Goal: Check status

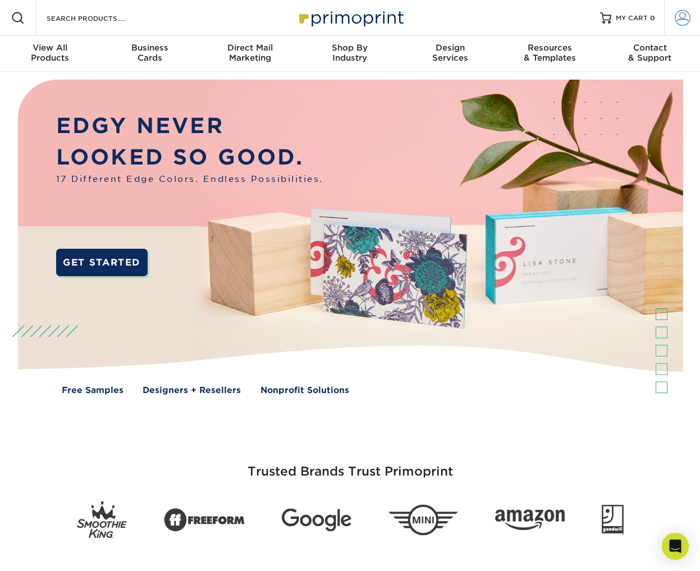
click at [675, 15] on span at bounding box center [683, 18] width 16 height 16
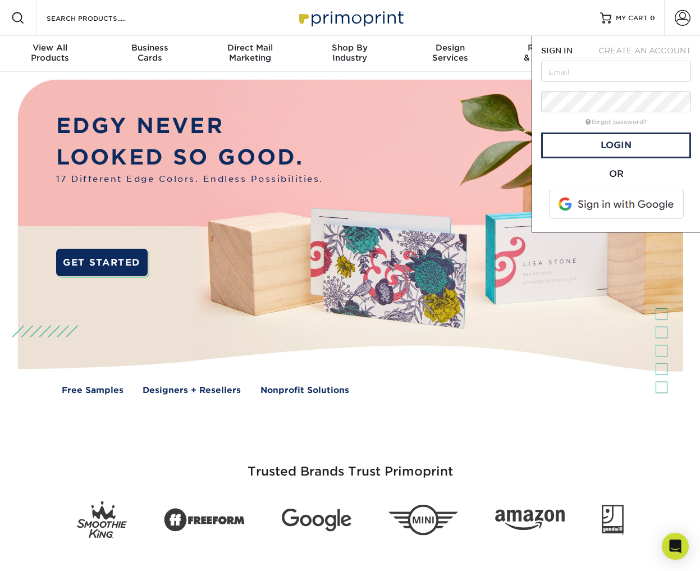
click at [612, 207] on span at bounding box center [617, 204] width 143 height 29
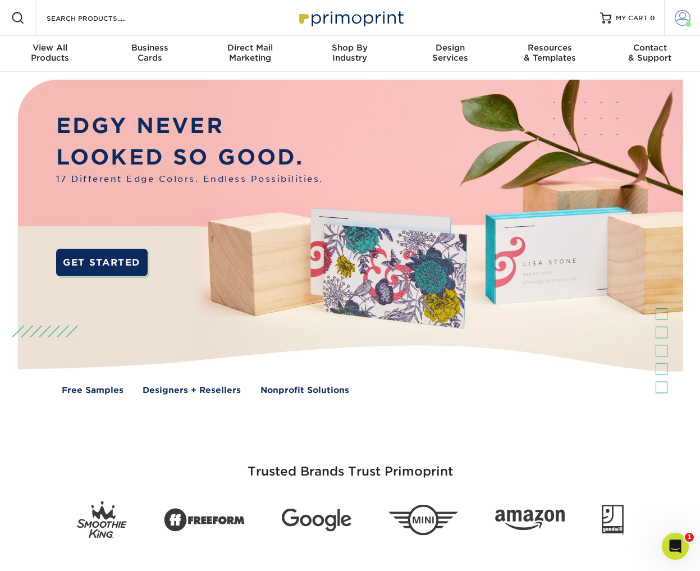
click at [684, 17] on span at bounding box center [683, 18] width 16 height 16
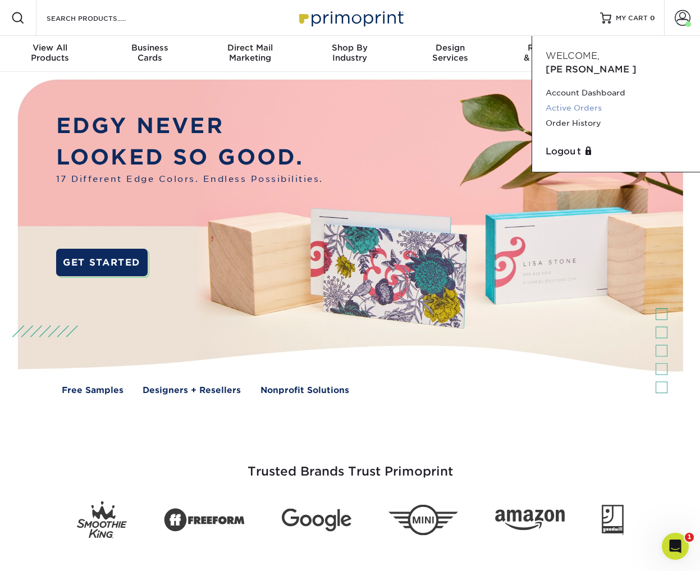
click at [576, 100] on link "Active Orders" at bounding box center [616, 107] width 141 height 15
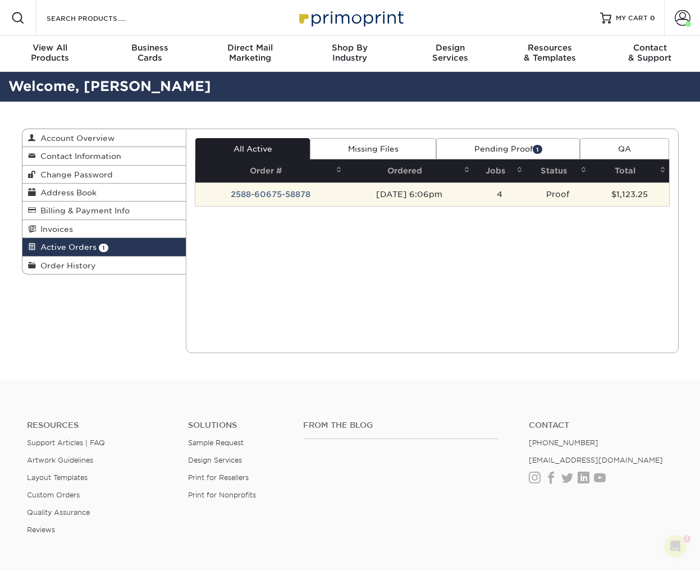
click at [290, 195] on td "2588-60675-58878" at bounding box center [270, 194] width 150 height 24
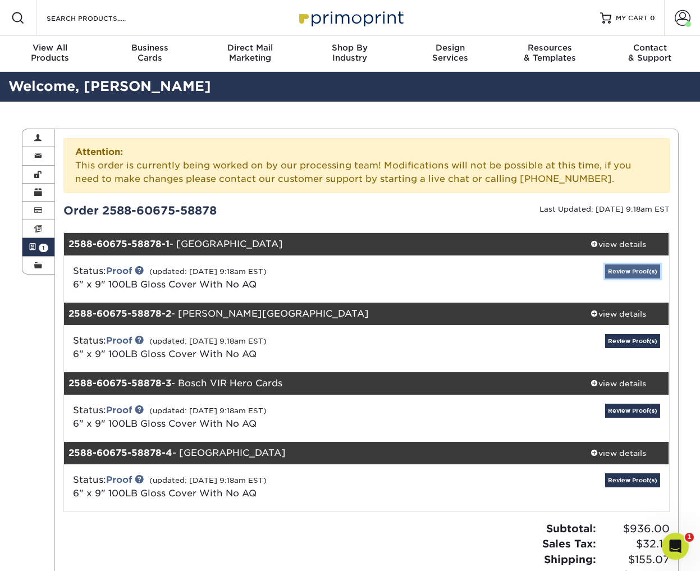
click at [626, 271] on link "Review Proof(s)" at bounding box center [632, 271] width 55 height 14
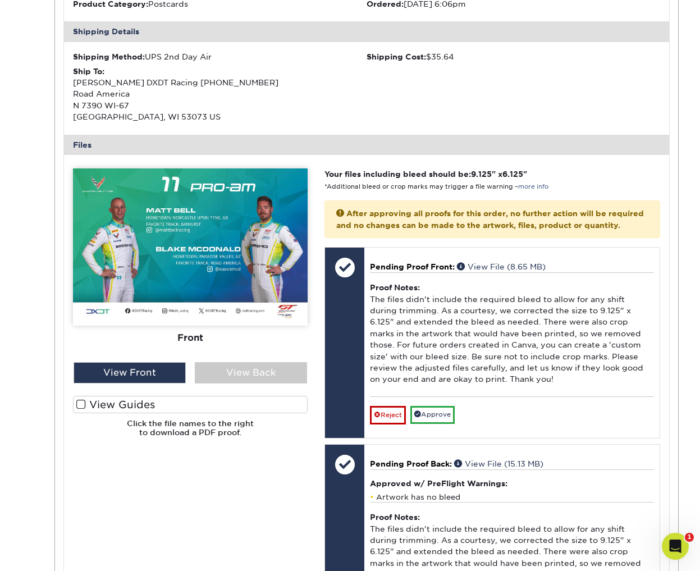
scroll to position [393, 0]
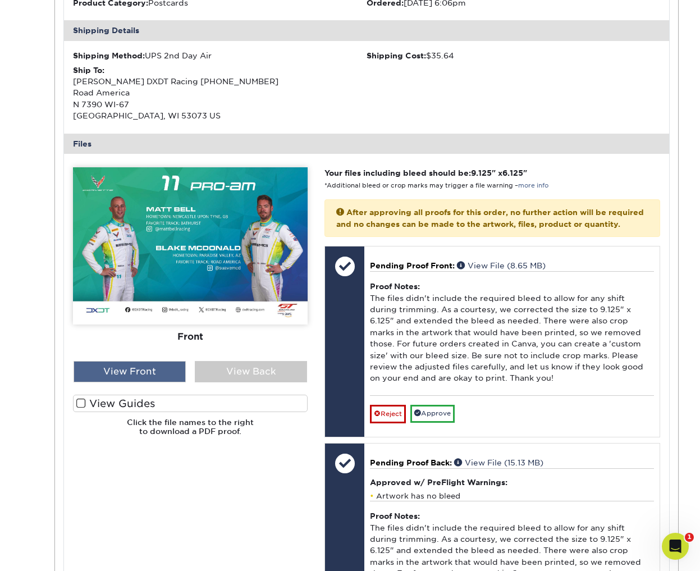
click at [132, 369] on div "View Front" at bounding box center [130, 371] width 112 height 21
click at [232, 371] on div "View Back" at bounding box center [251, 371] width 112 height 21
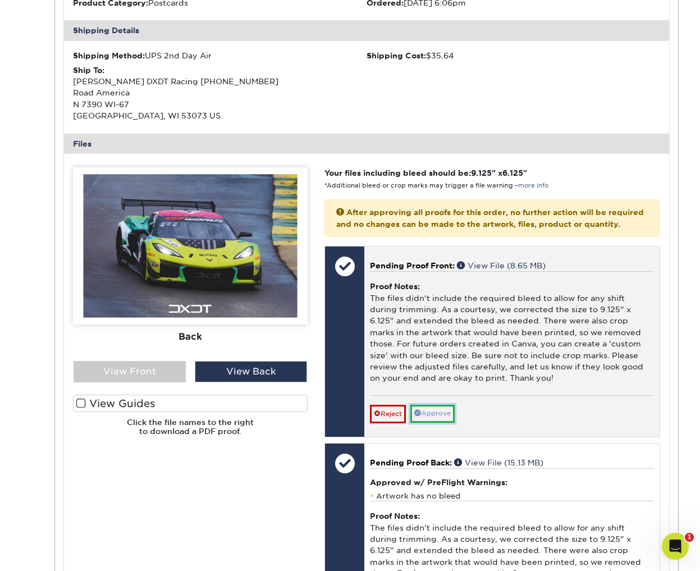
click at [446, 422] on link "Approve" at bounding box center [432, 413] width 44 height 17
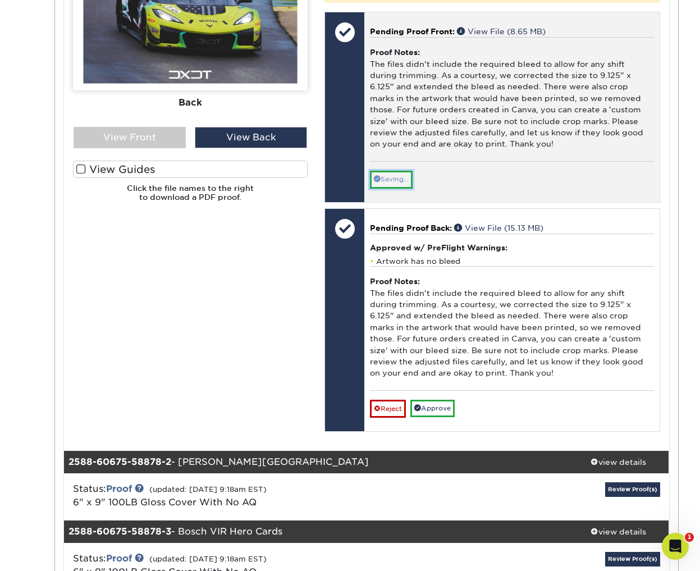
scroll to position [629, 0]
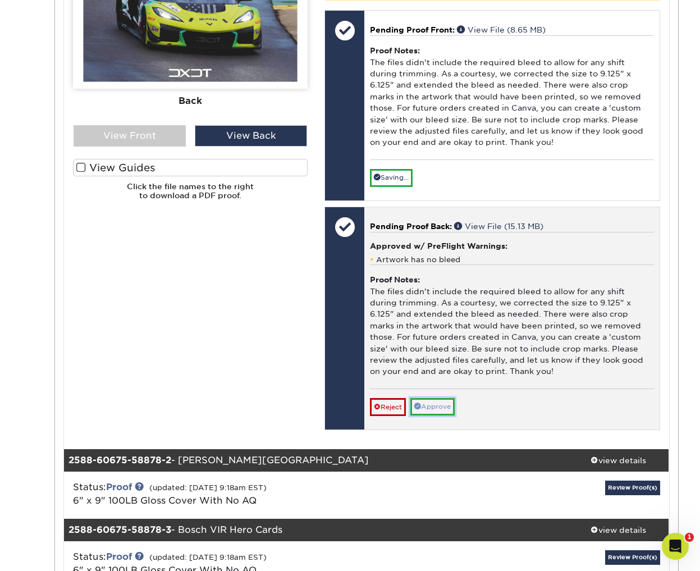
click at [444, 415] on link "Approve" at bounding box center [432, 406] width 44 height 17
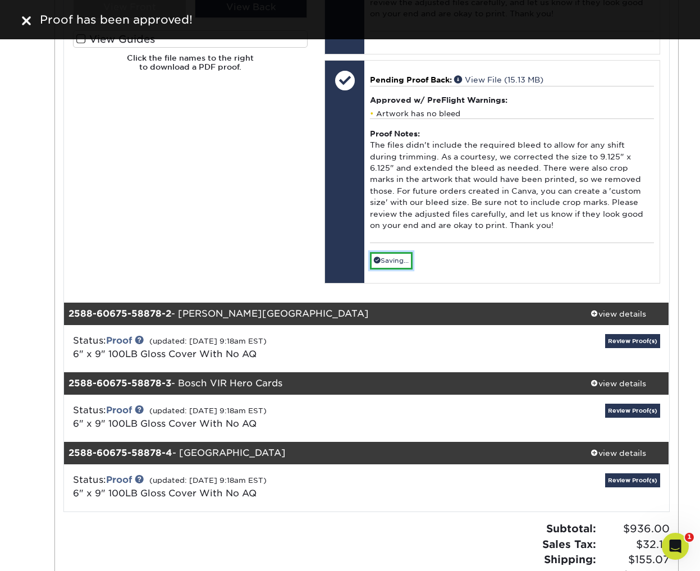
scroll to position [762, 0]
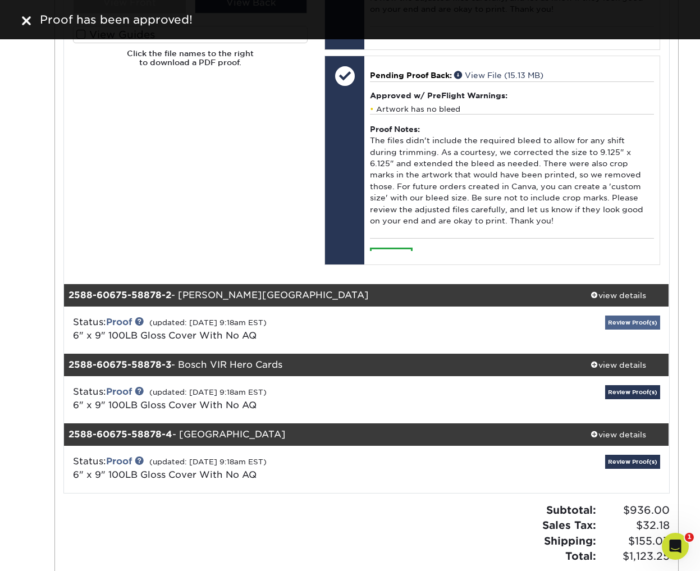
click at [616, 345] on div "Review Proof(s)" at bounding box center [568, 329] width 202 height 29
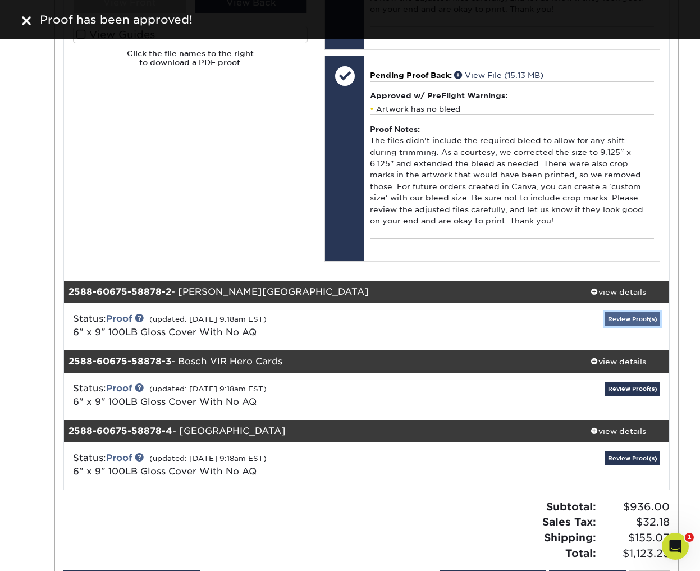
click at [619, 326] on link "Review Proof(s)" at bounding box center [632, 319] width 55 height 14
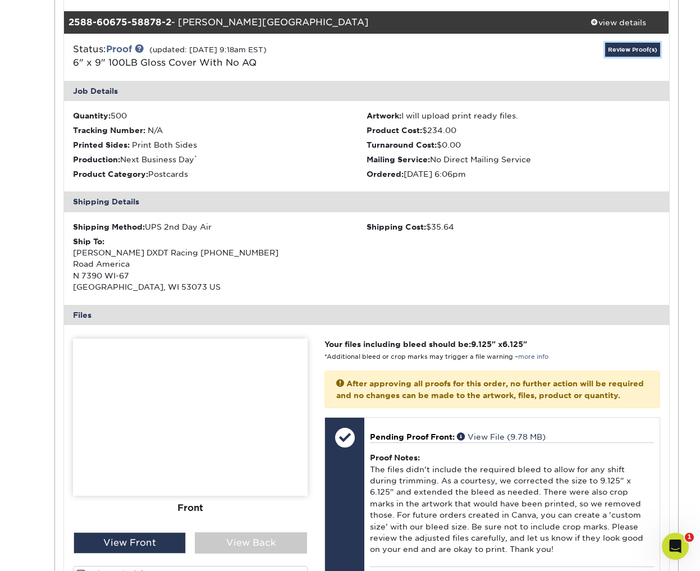
scroll to position [1066, 0]
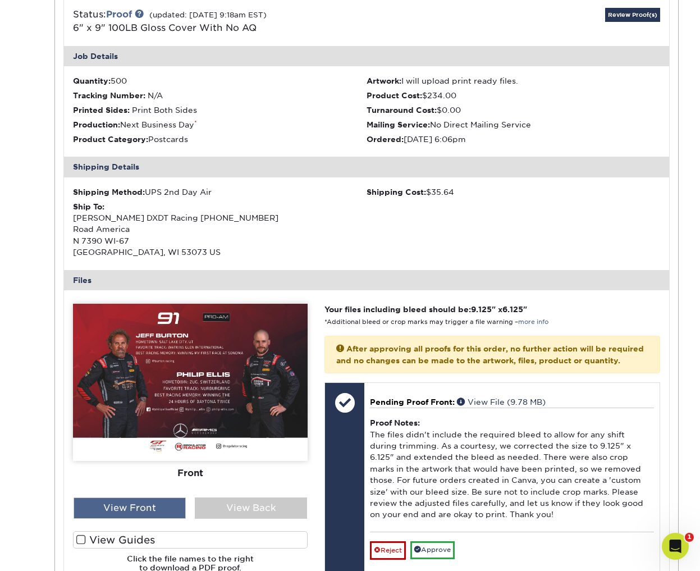
click at [153, 519] on div "View Front" at bounding box center [130, 507] width 112 height 21
click at [226, 515] on div "View Back" at bounding box center [251, 507] width 112 height 21
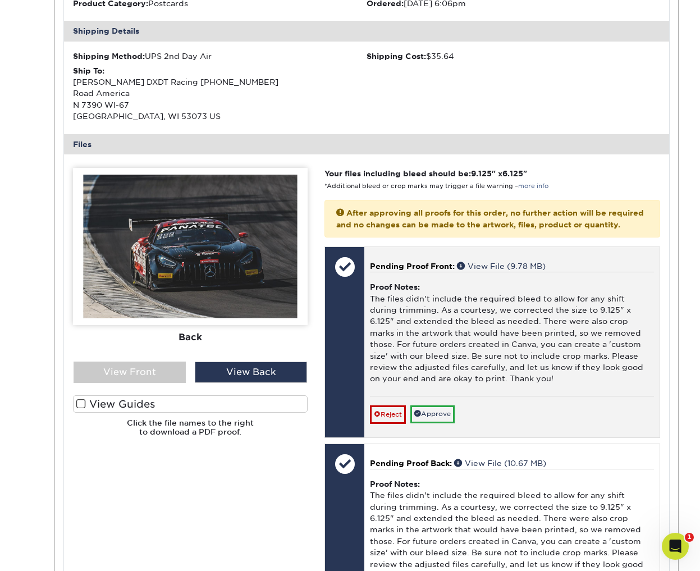
scroll to position [1210, 0]
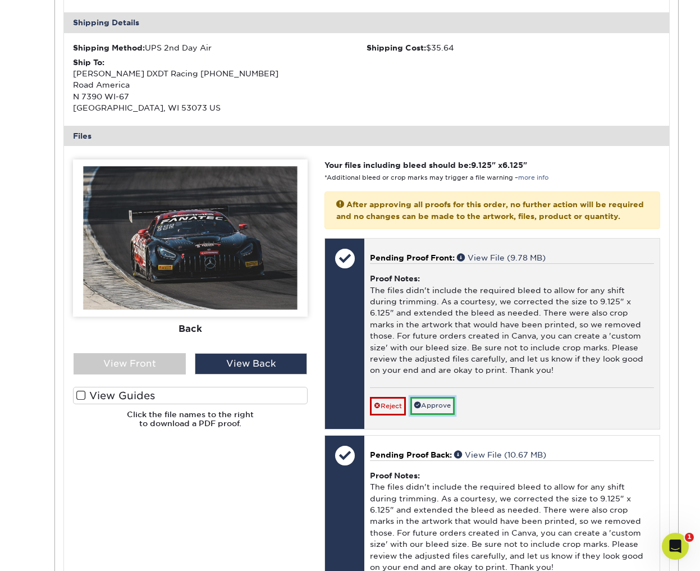
click at [431, 414] on link "Approve" at bounding box center [432, 405] width 44 height 17
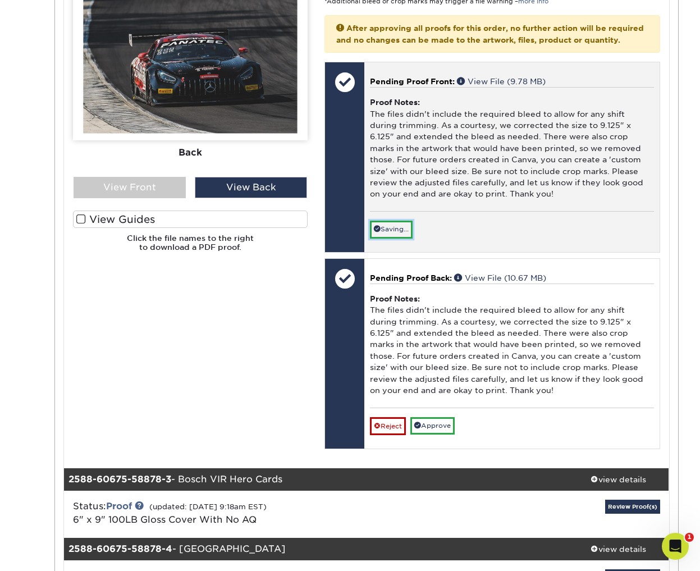
scroll to position [1402, 0]
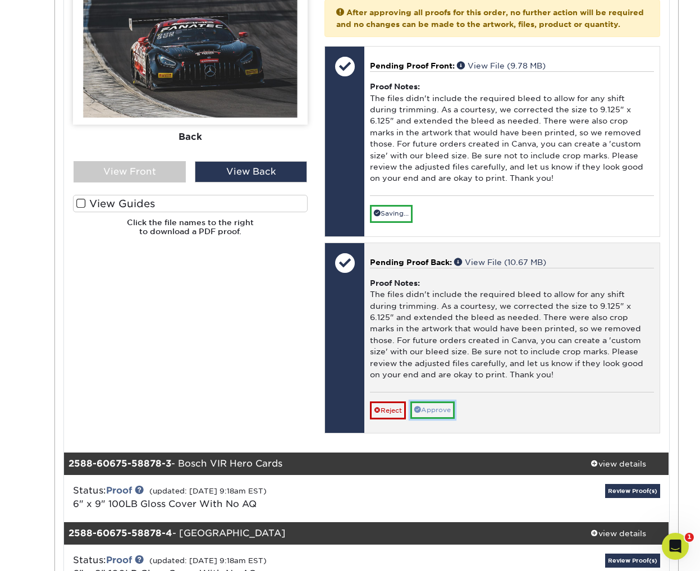
click at [433, 419] on link "Approve" at bounding box center [432, 409] width 44 height 17
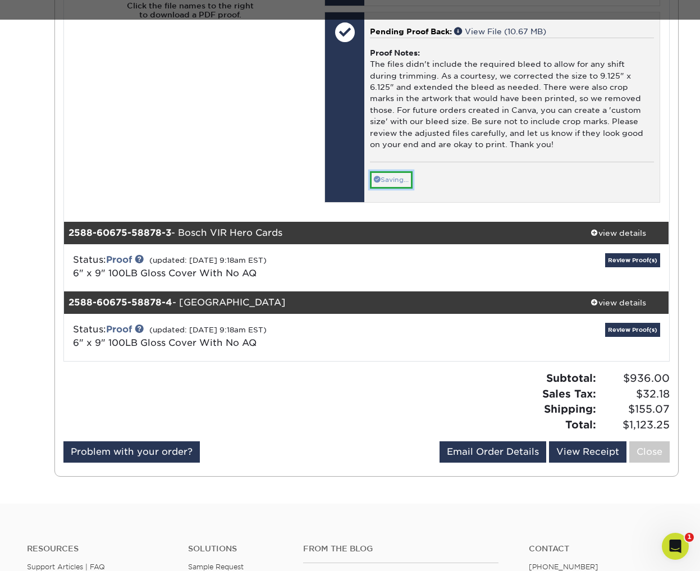
scroll to position [1623, 0]
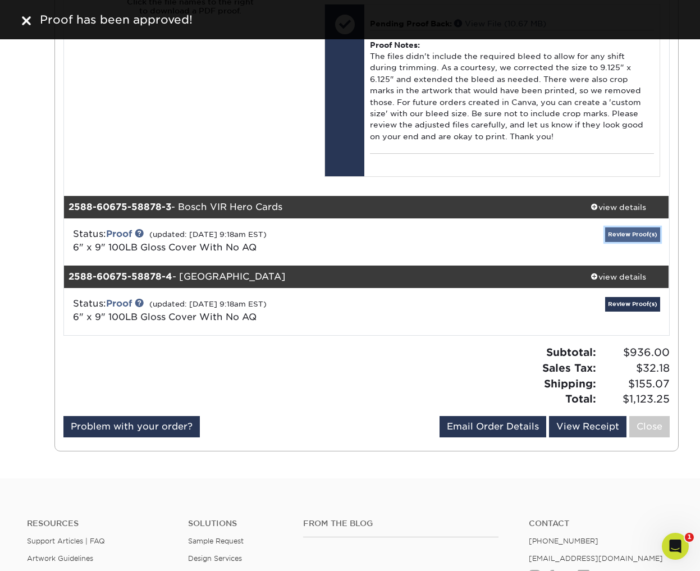
click at [627, 241] on link "Review Proof(s)" at bounding box center [632, 234] width 55 height 14
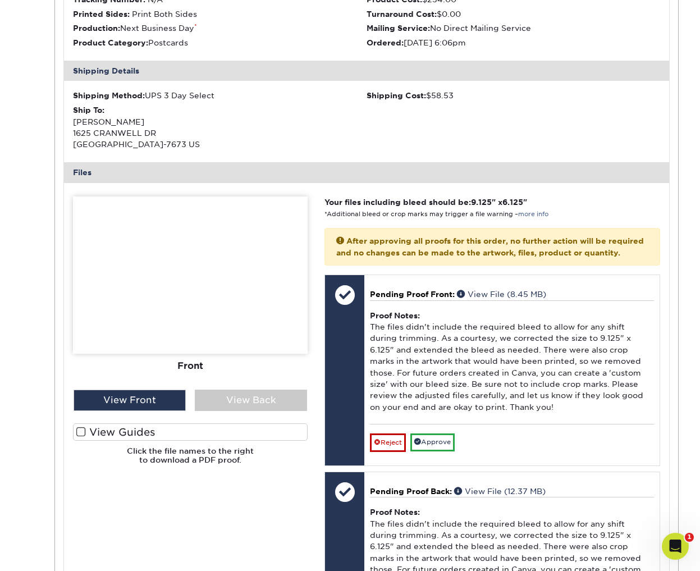
scroll to position [1957, 0]
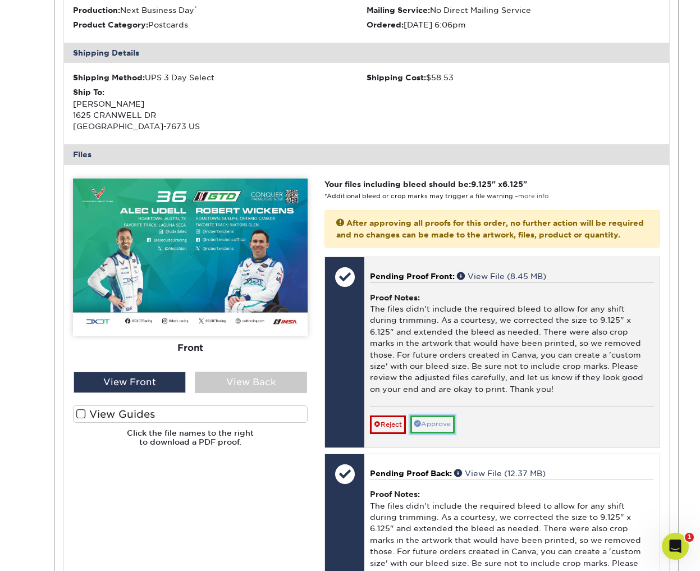
click at [436, 433] on link "Approve" at bounding box center [432, 423] width 44 height 17
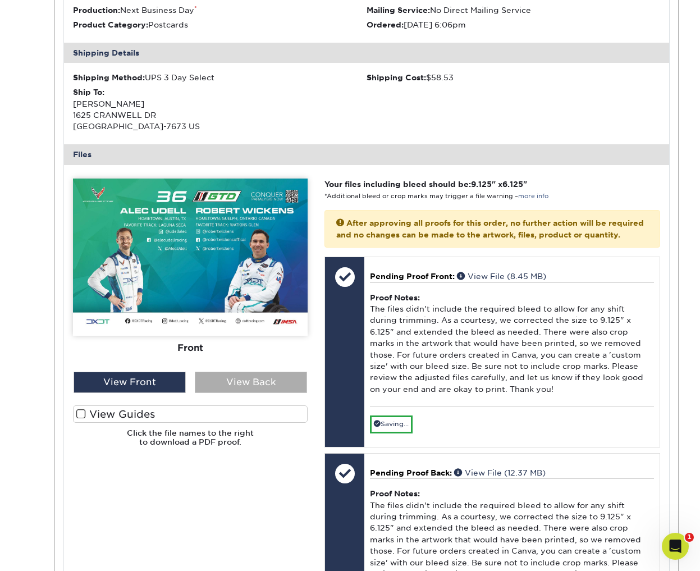
click at [265, 393] on div "View Back" at bounding box center [251, 382] width 112 height 21
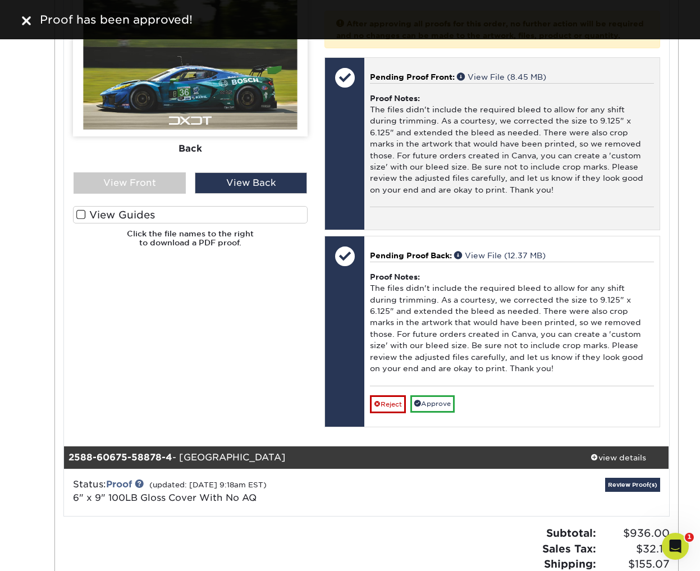
scroll to position [2188, 0]
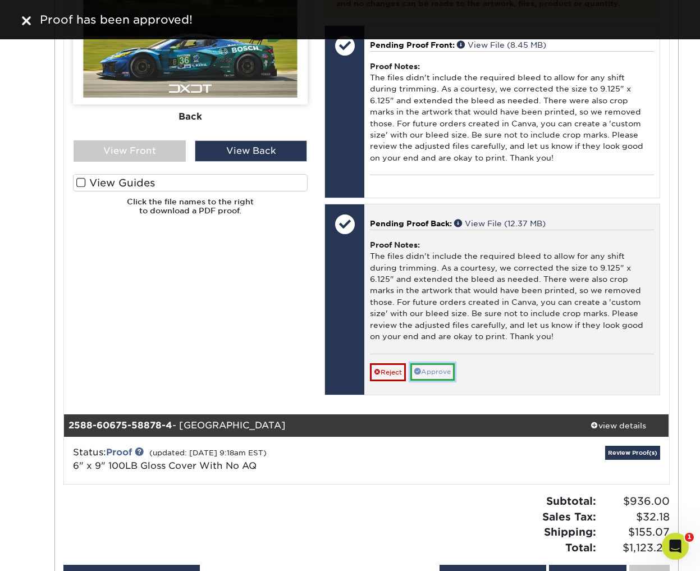
click at [440, 381] on link "Approve" at bounding box center [432, 371] width 44 height 17
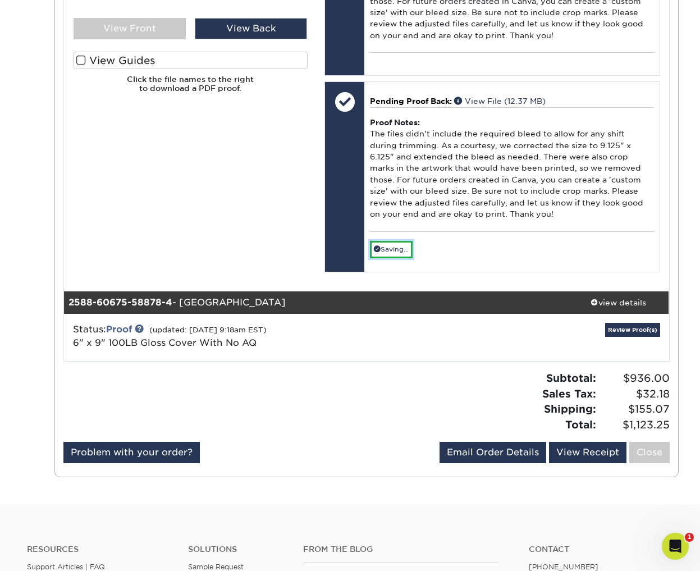
scroll to position [2379, 0]
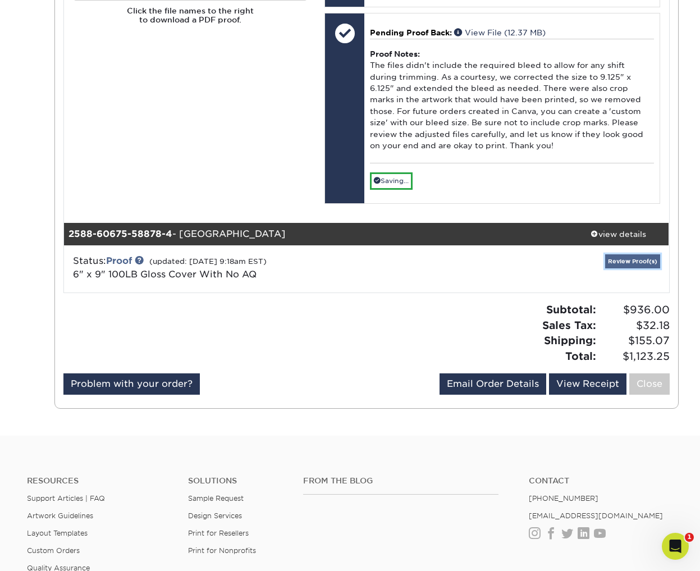
click at [625, 268] on link "Review Proof(s)" at bounding box center [632, 261] width 55 height 14
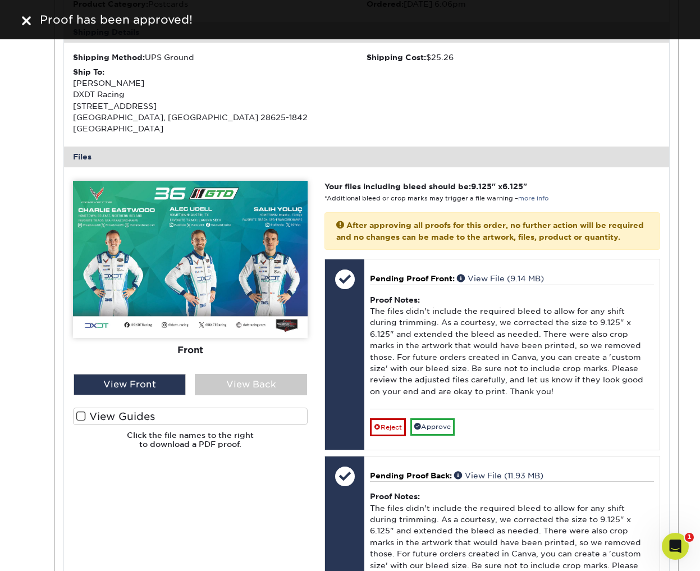
scroll to position [2745, 0]
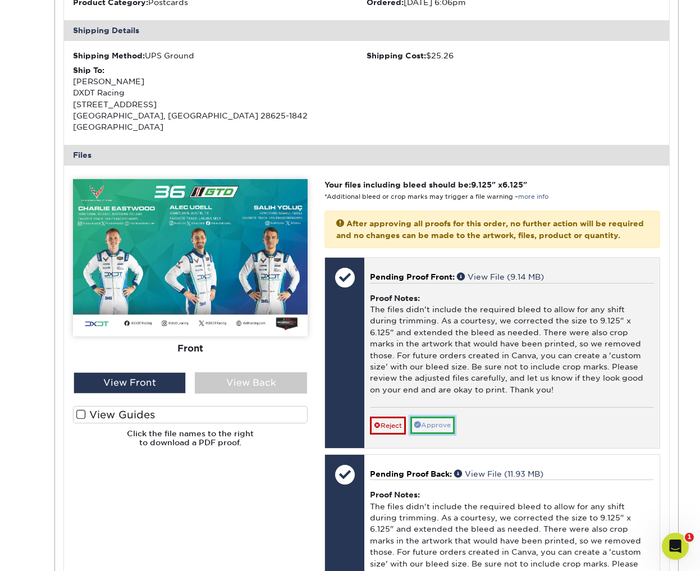
click at [435, 434] on link "Approve" at bounding box center [432, 425] width 44 height 17
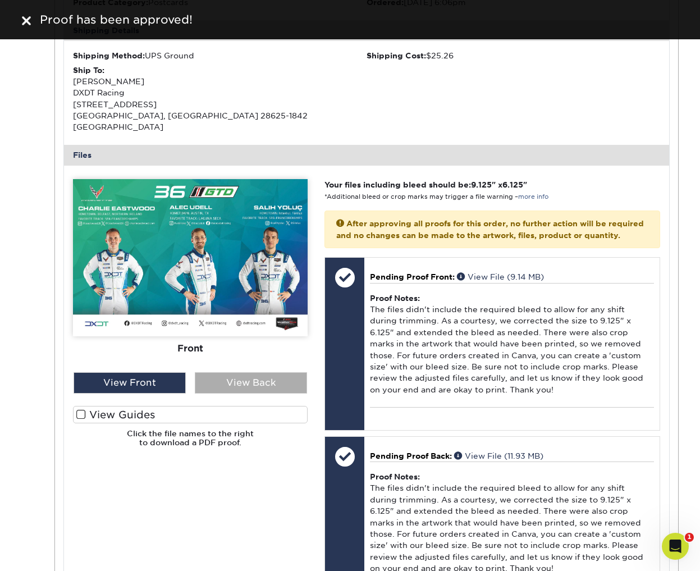
click at [255, 394] on div "View Back" at bounding box center [251, 382] width 112 height 21
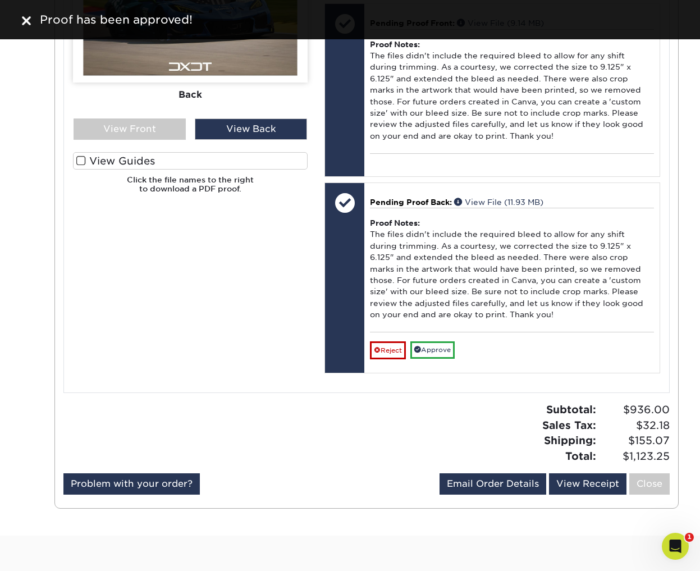
scroll to position [3001, 0]
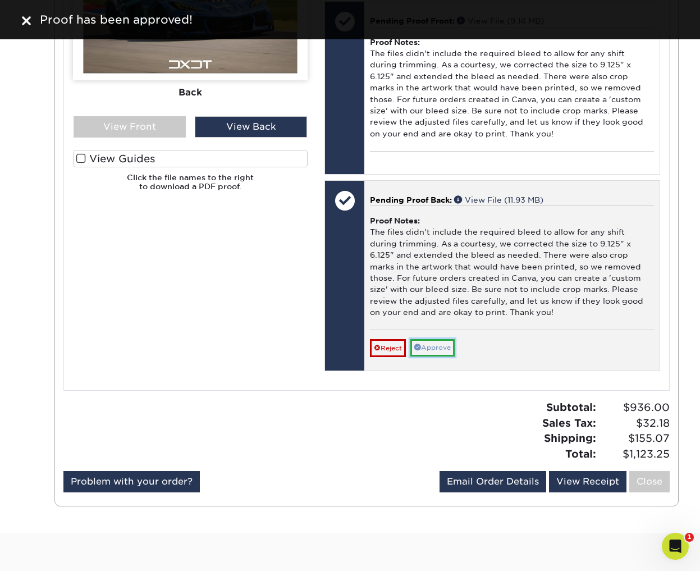
click at [435, 356] on link "Approve" at bounding box center [432, 347] width 44 height 17
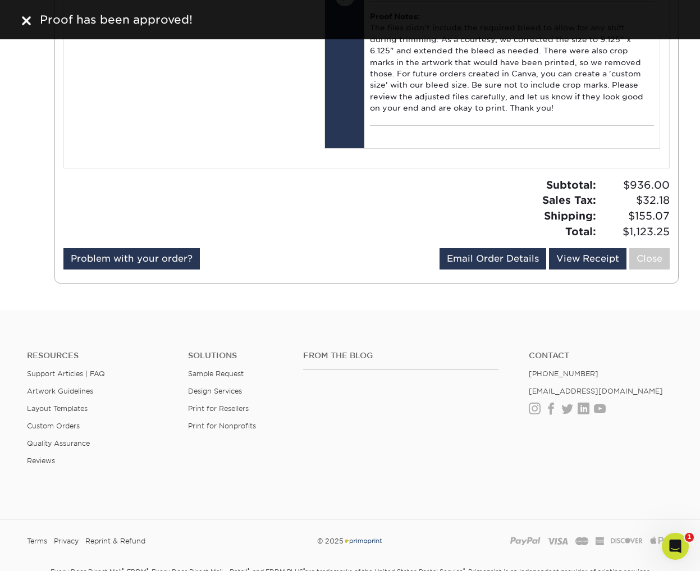
scroll to position [3218, 0]
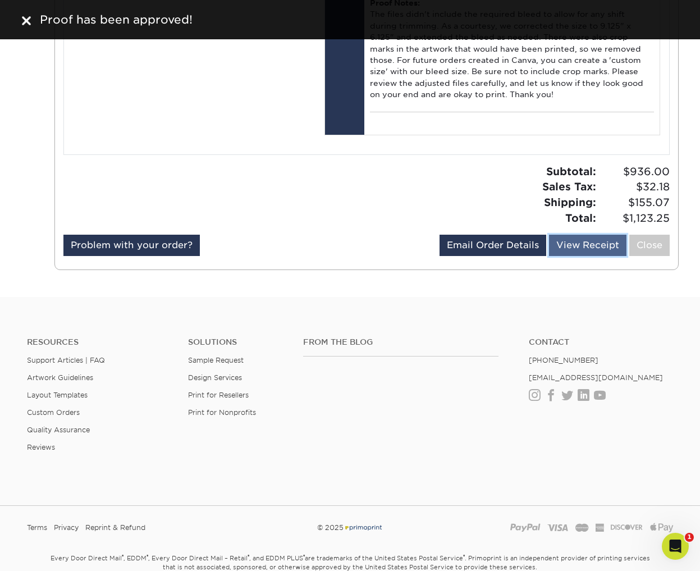
click at [576, 256] on link "View Receipt" at bounding box center [587, 245] width 77 height 21
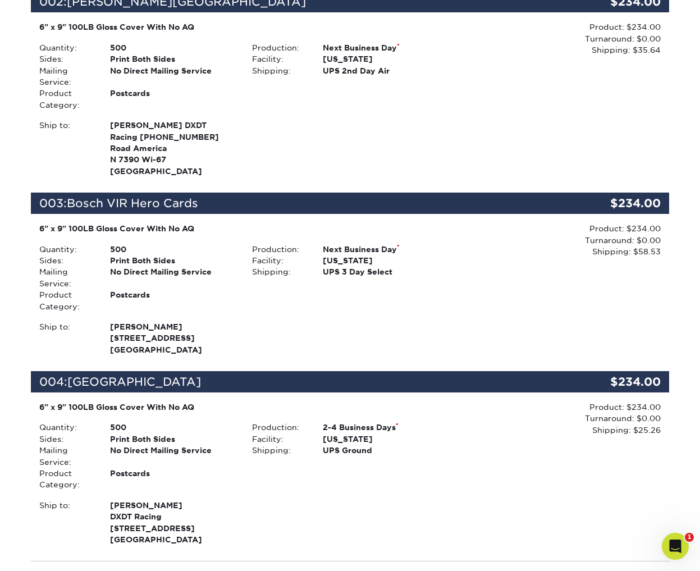
scroll to position [393, 0]
